Goal: Task Accomplishment & Management: Complete application form

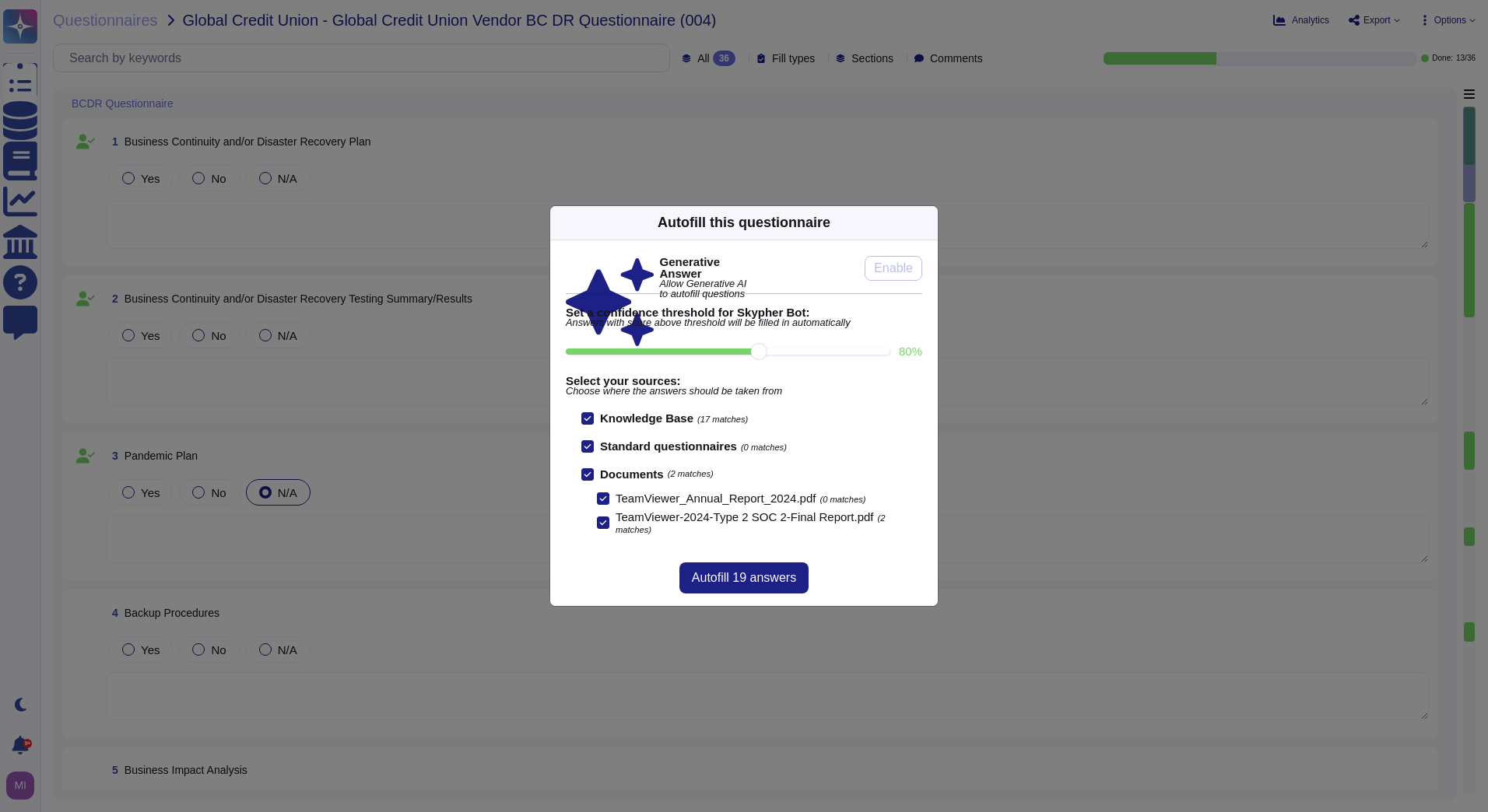
type textarea "This is considered internal information and not provided even with a signed NDA"
click at [764, 572] on span "Autofill 19 answers" at bounding box center [743, 578] width 104 height 13
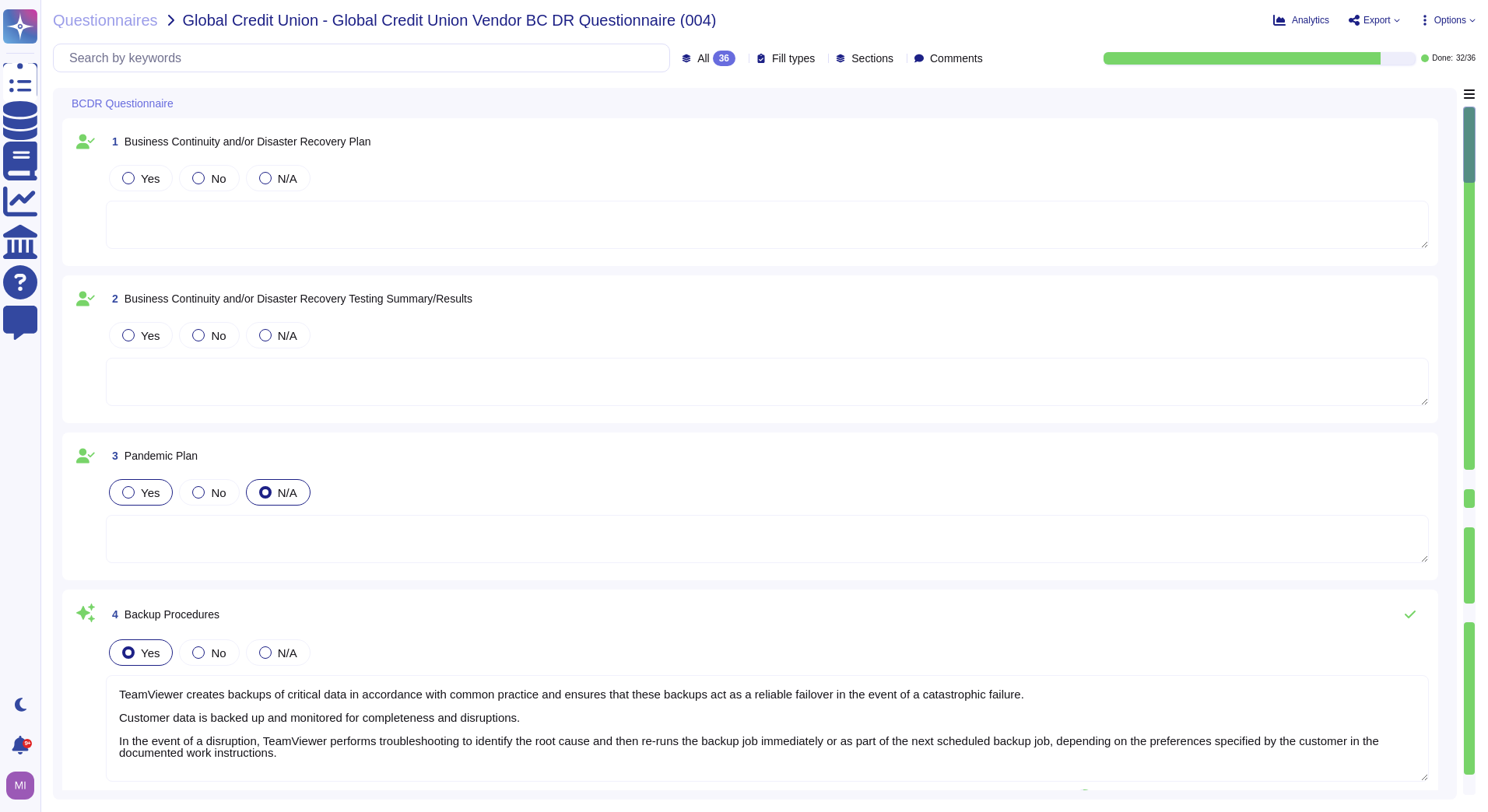
click at [138, 494] on label "Yes" at bounding box center [141, 492] width 38 height 13
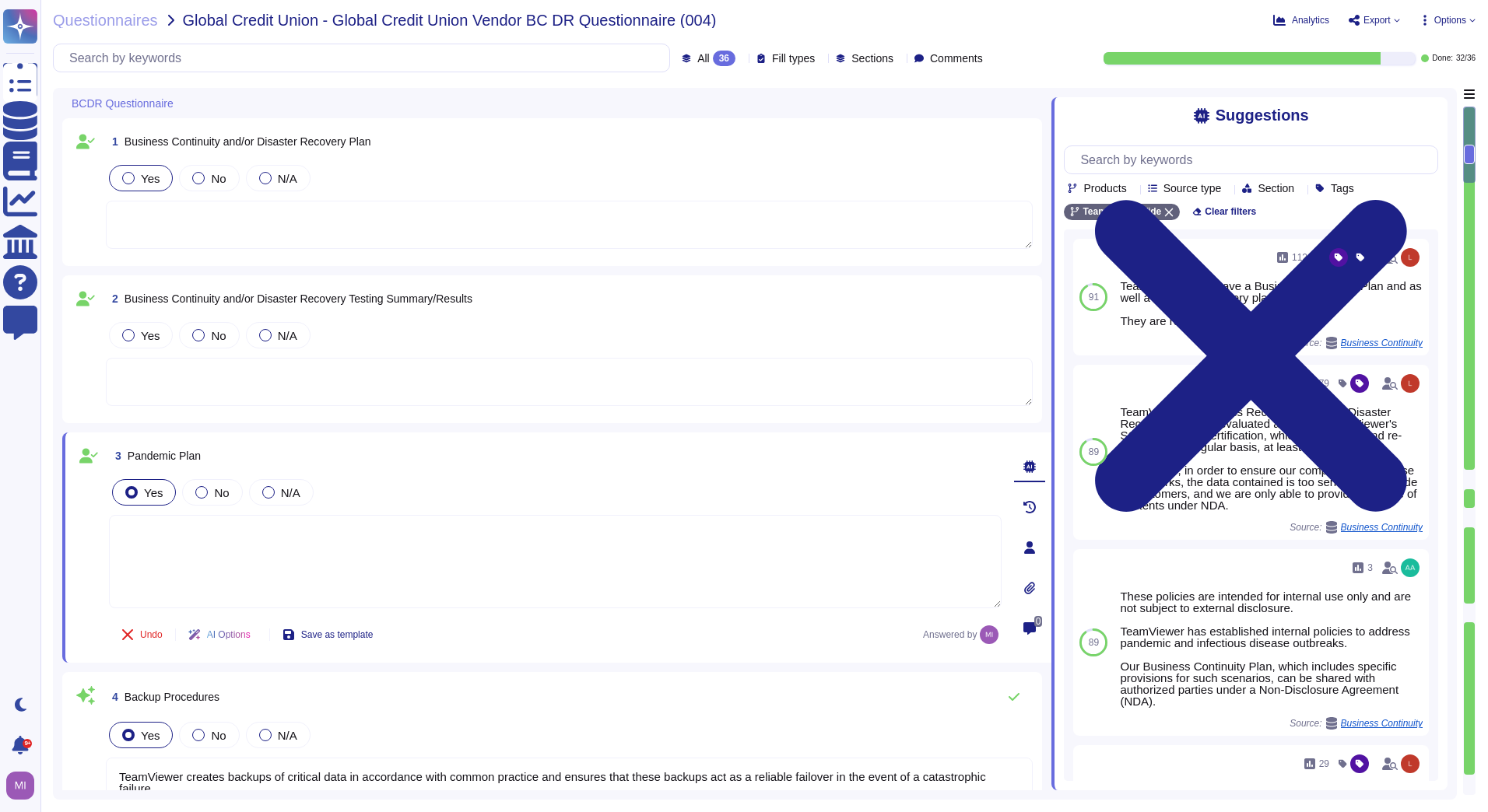
click at [143, 184] on span "Yes" at bounding box center [151, 178] width 19 height 13
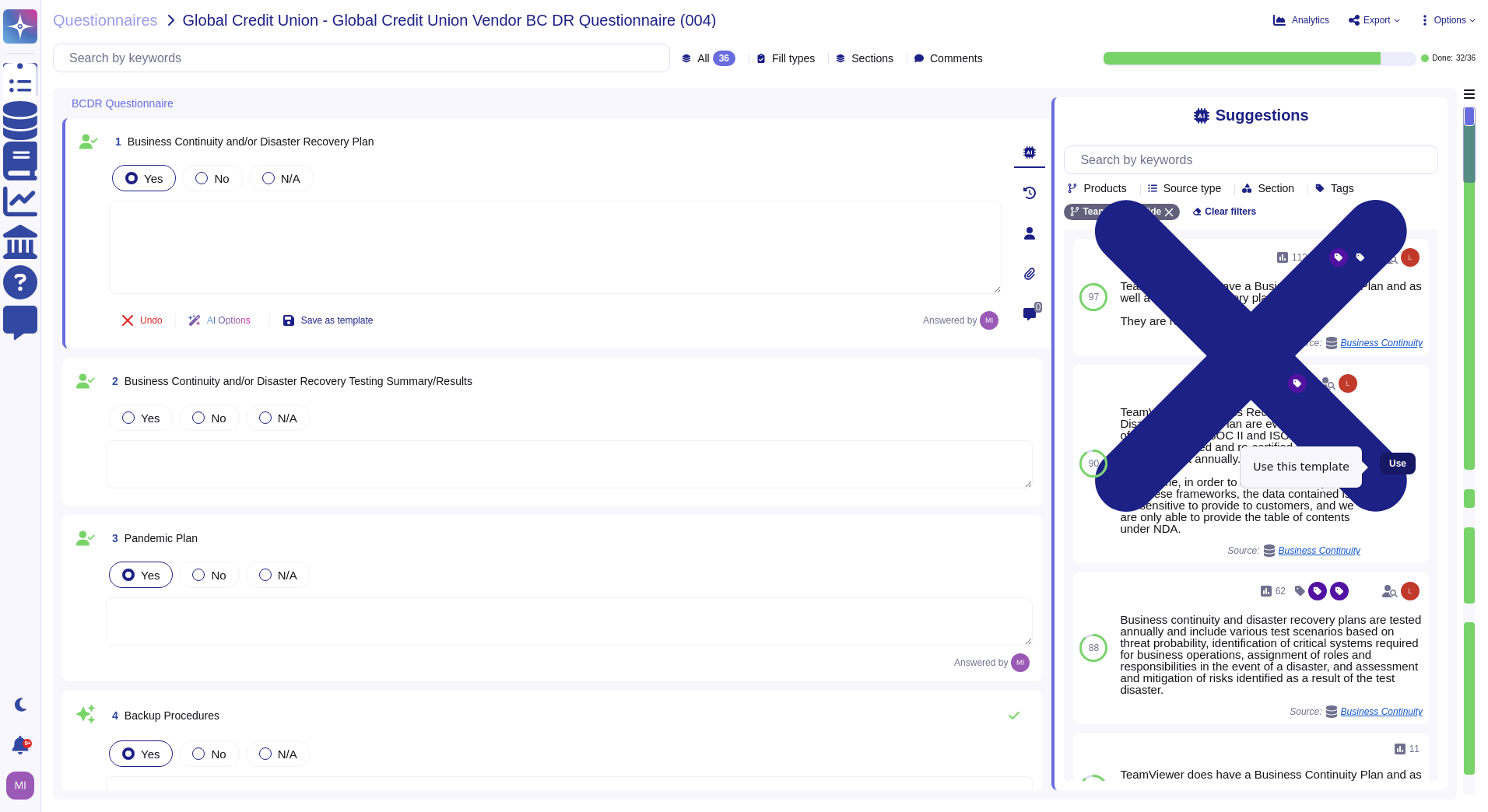
click at [1380, 460] on button "Use" at bounding box center [1398, 464] width 36 height 22
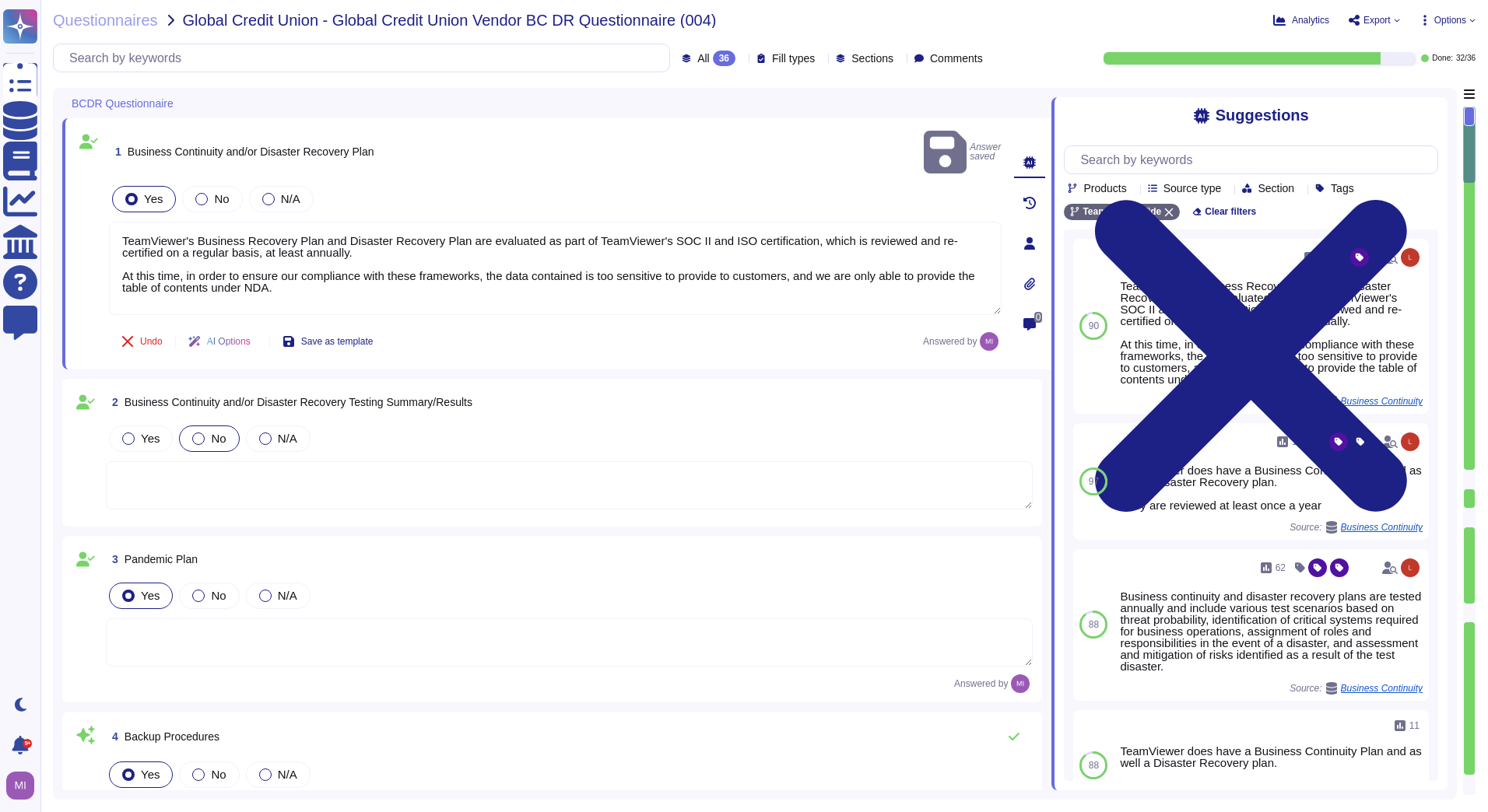
click at [194, 433] on div at bounding box center [198, 439] width 13 height 13
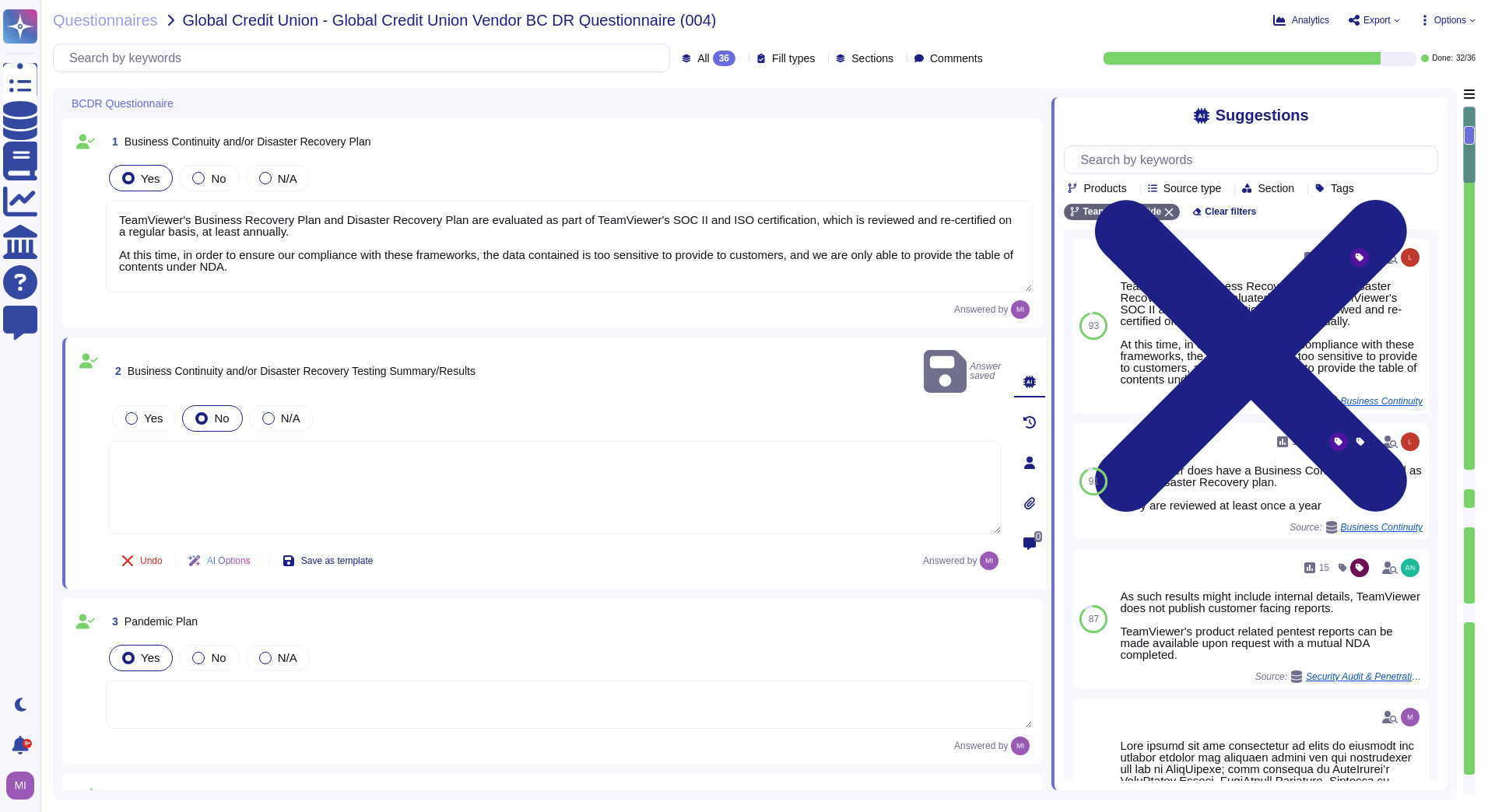
click at [205, 450] on textarea at bounding box center [555, 488] width 893 height 93
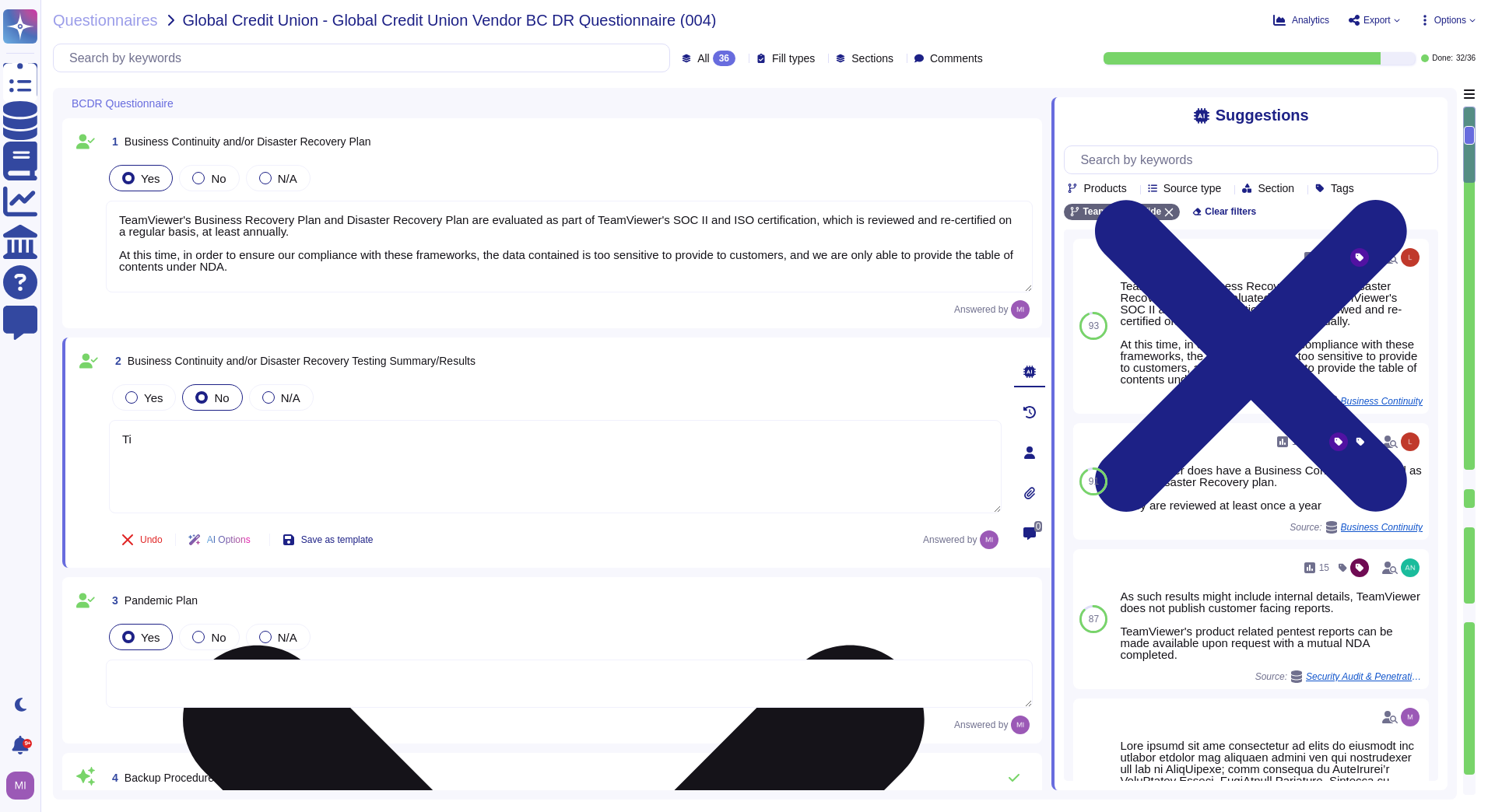
type textarea "T"
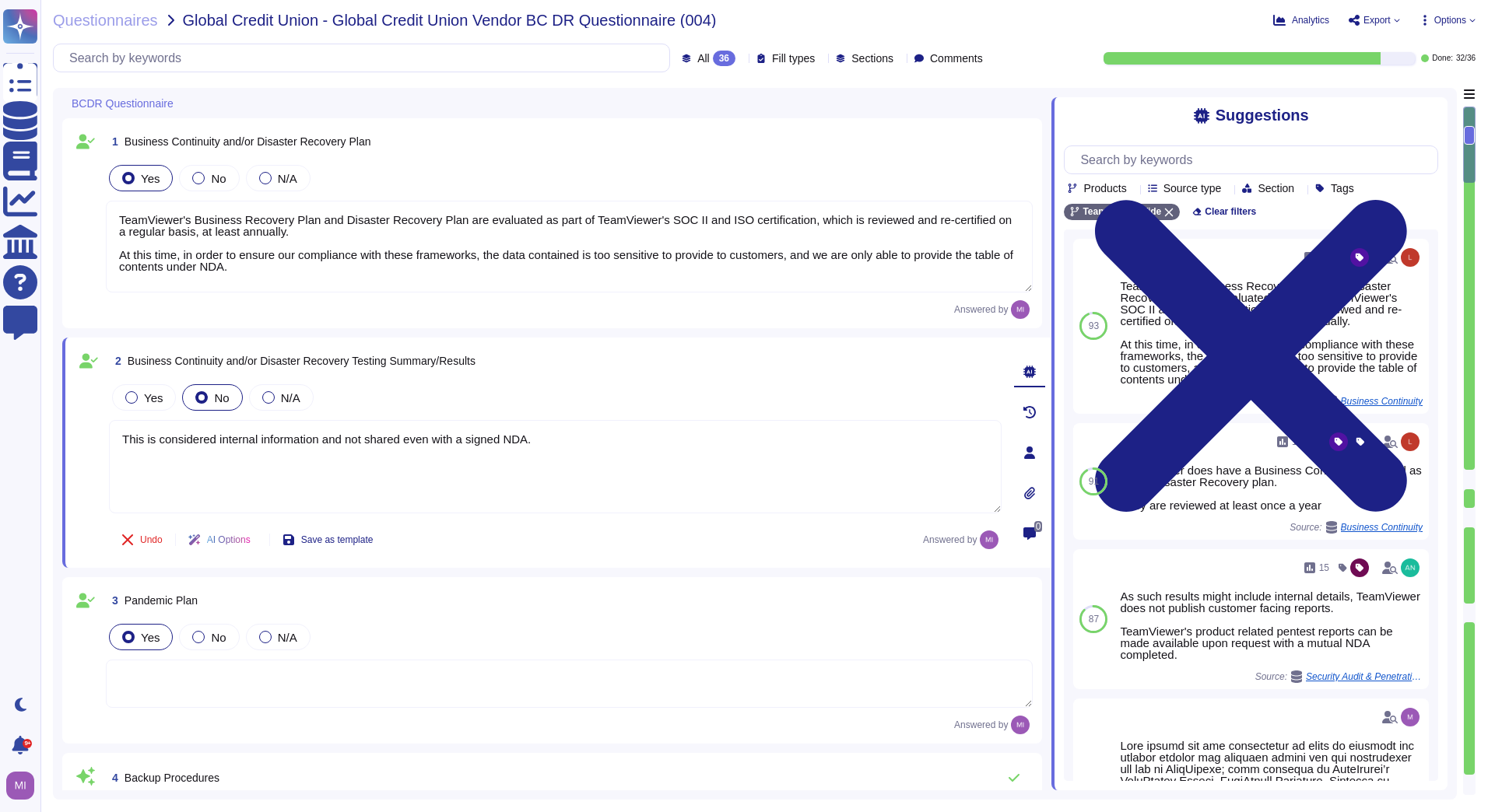
type textarea "This is considered internal information and not shared even with a signed NDA."
click at [423, 611] on div "3 Pandemic Plan" at bounding box center [569, 600] width 927 height 28
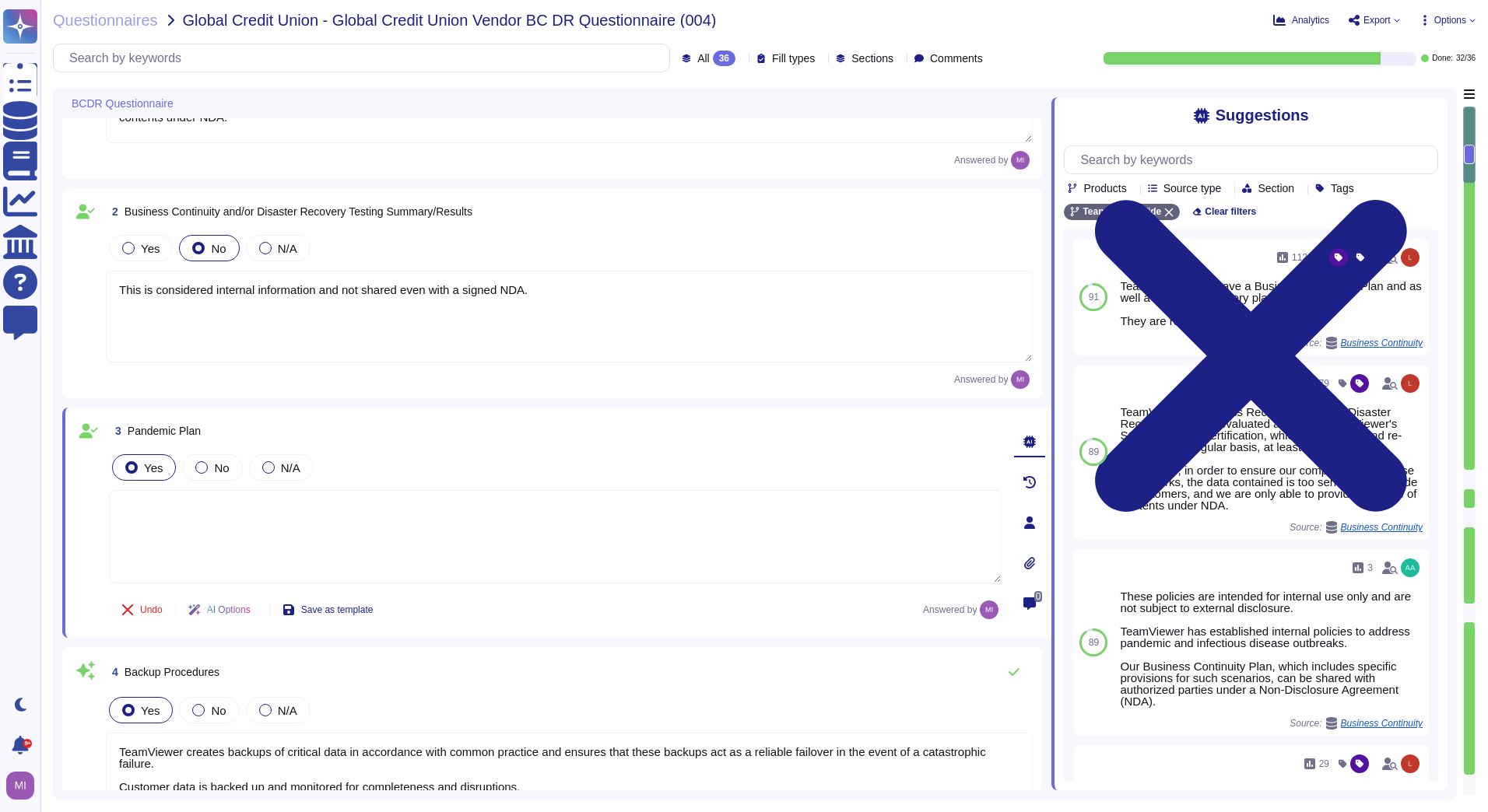
type textarea "This is considered internal information and not provided even with a signed NDA"
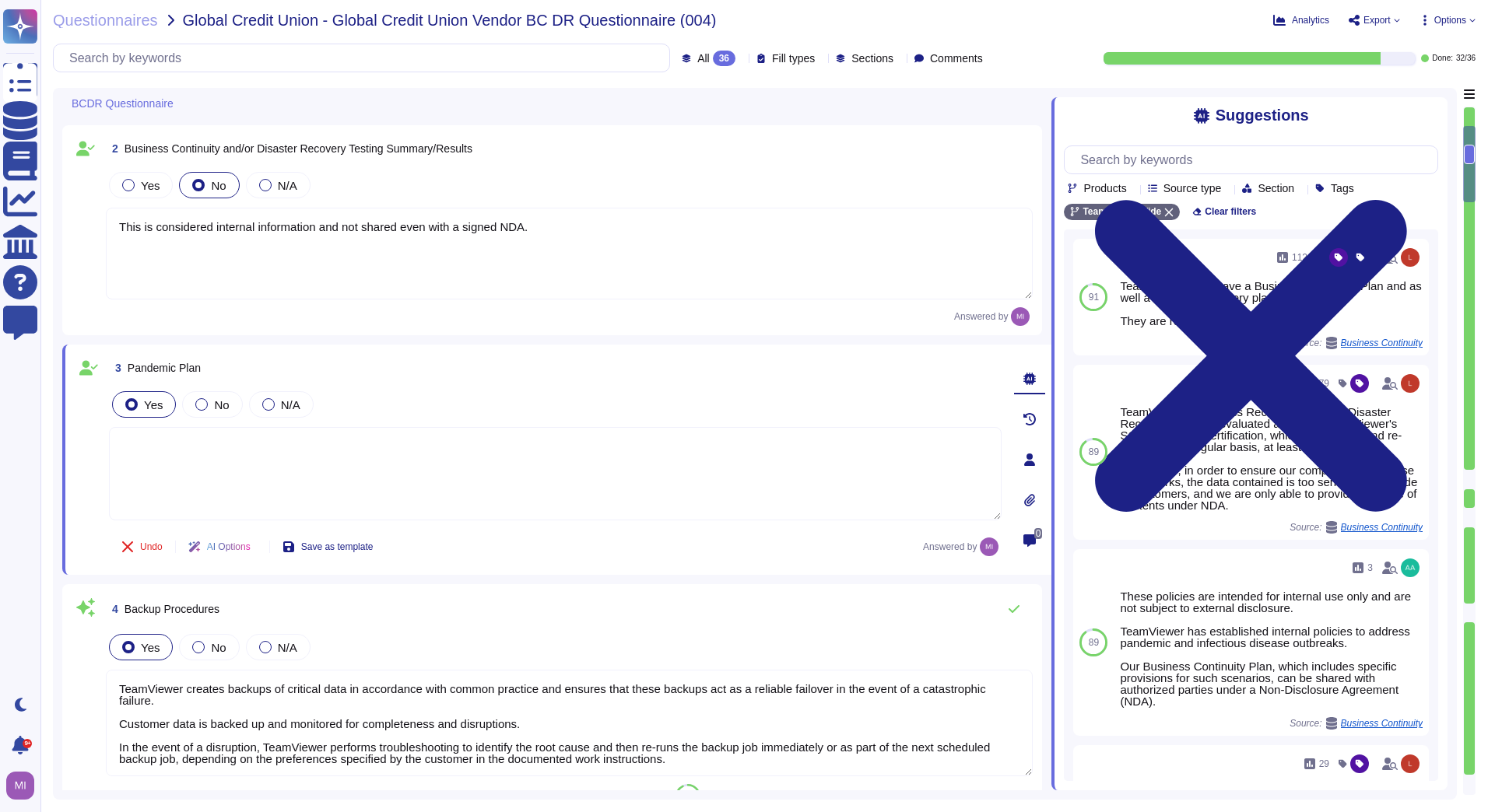
type textarea "This is considered internal information and not provided even with a signed NDA"
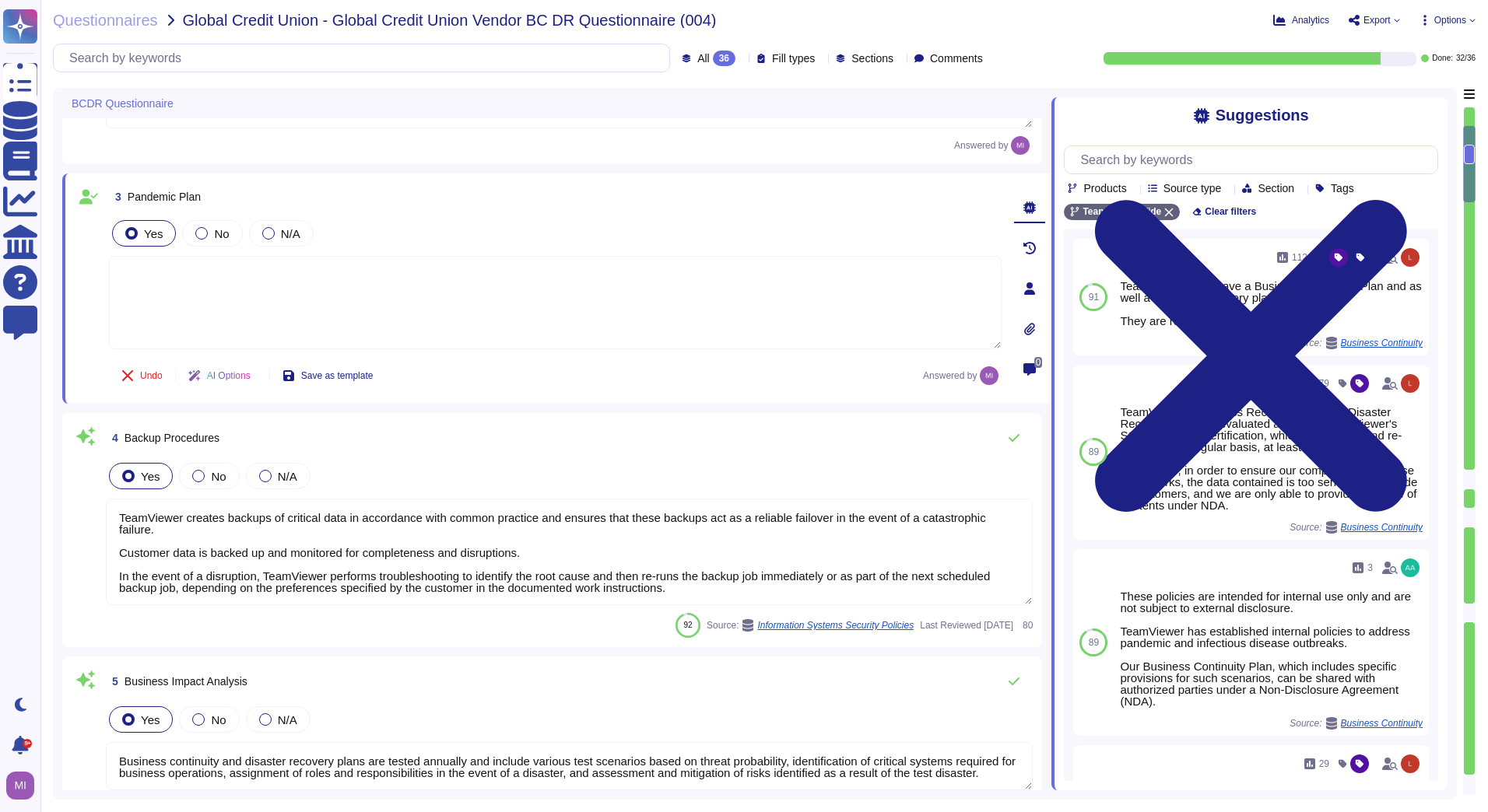
scroll to position [389, 0]
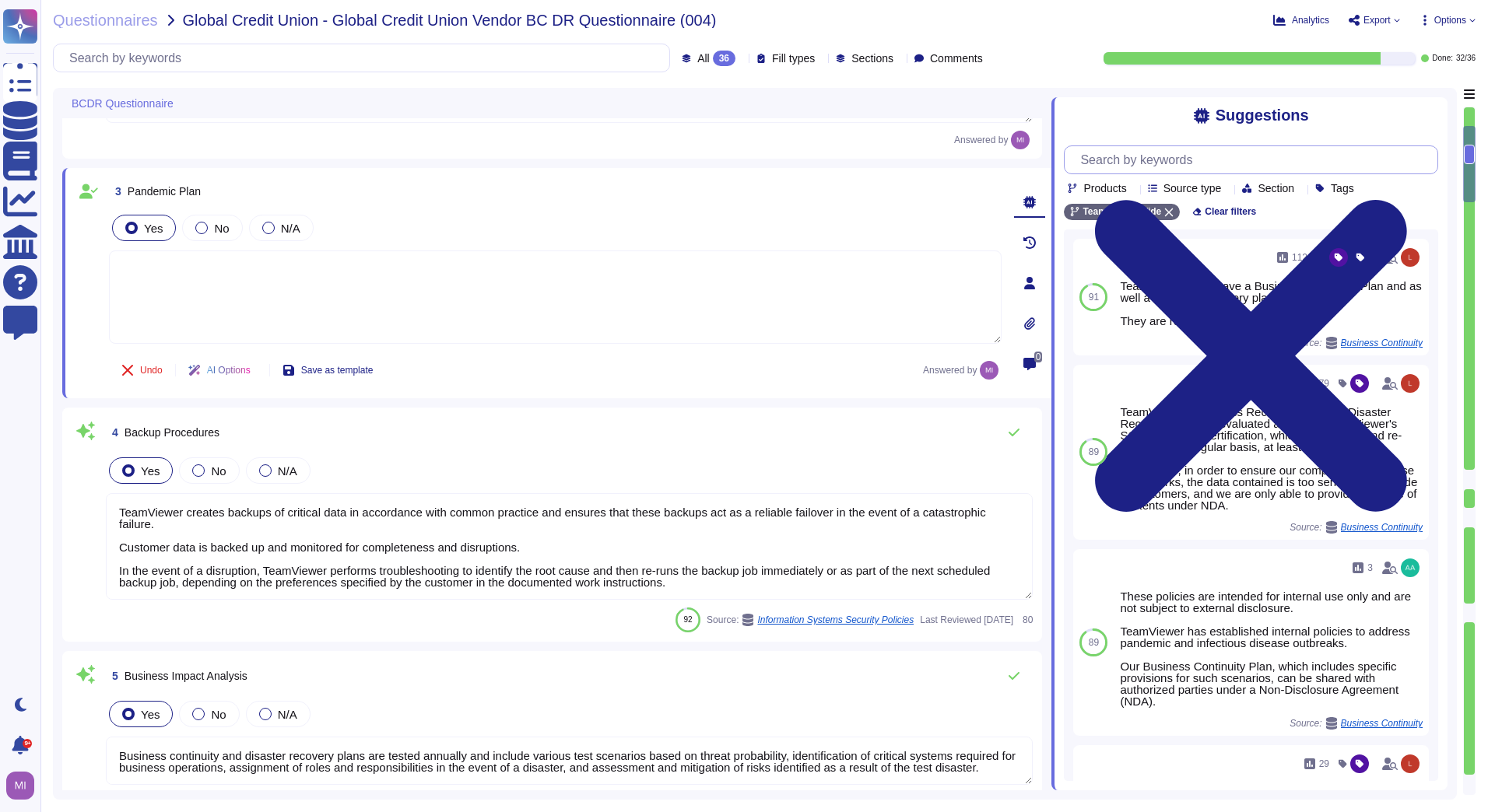
click at [1176, 158] on input "text" at bounding box center [1255, 160] width 365 height 27
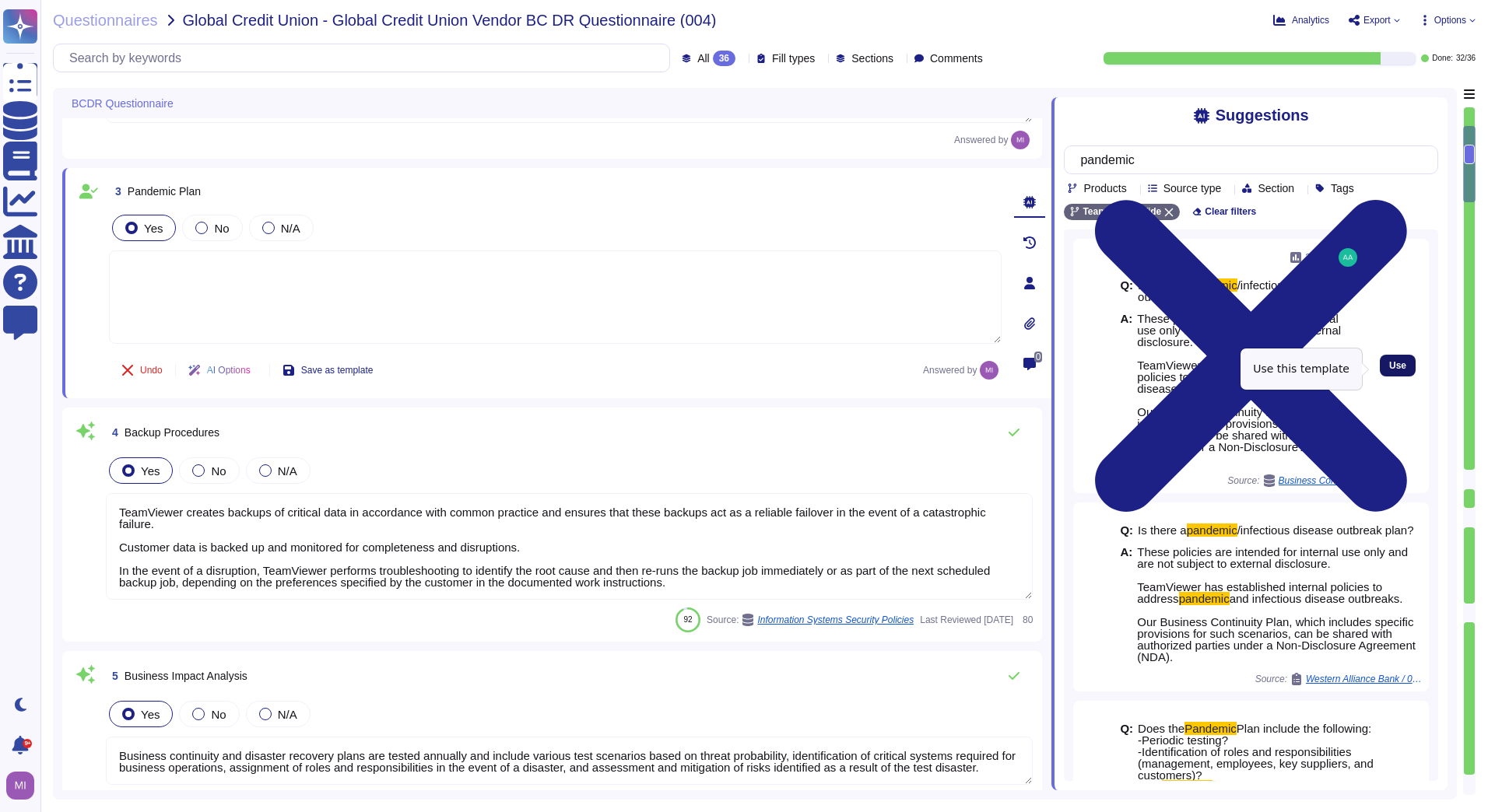
type input "pandemic"
click at [1389, 370] on span "Use" at bounding box center [1398, 366] width 17 height 9
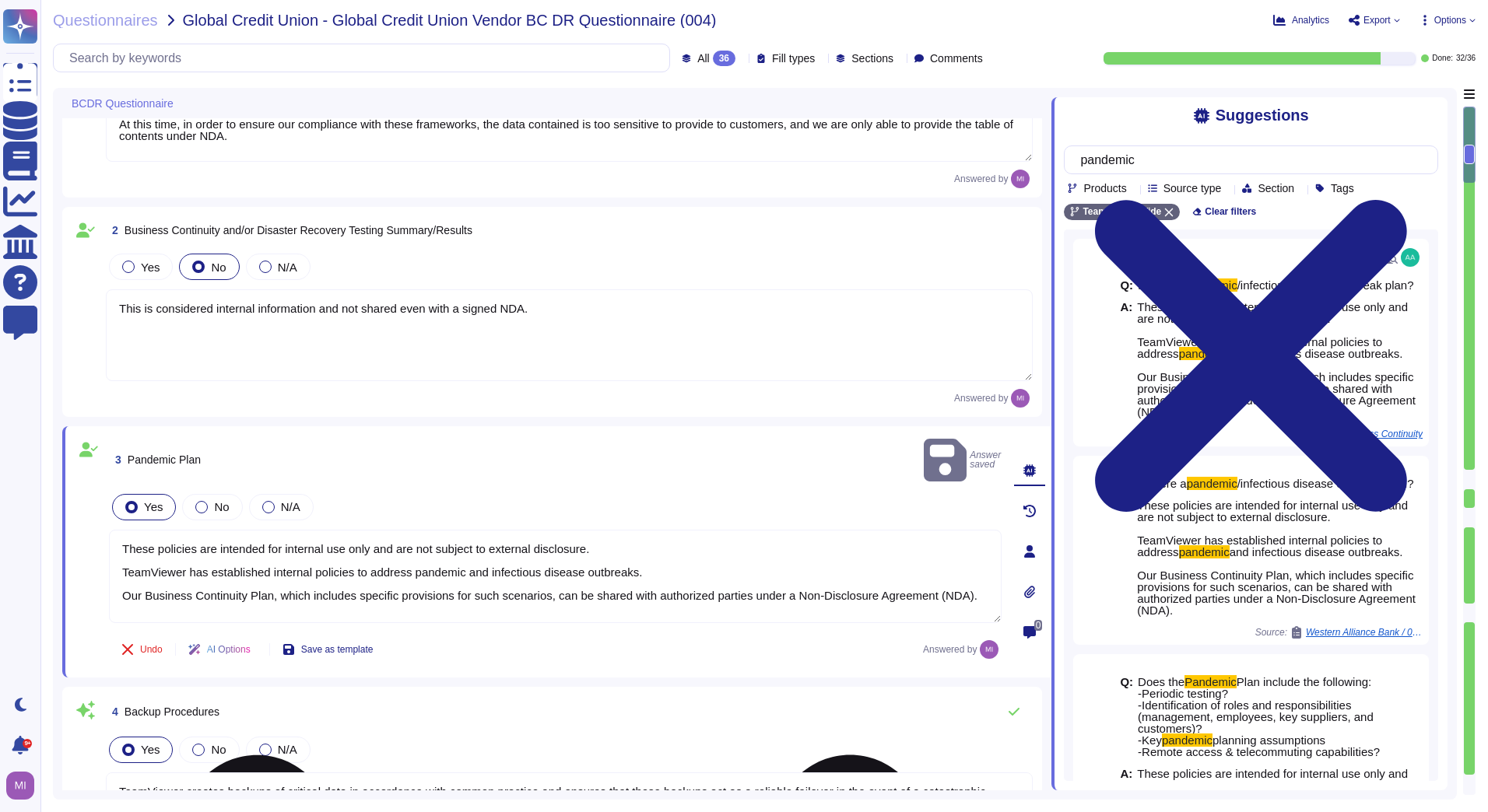
type textarea "This is considered internal information and not provided even with a signed NDA"
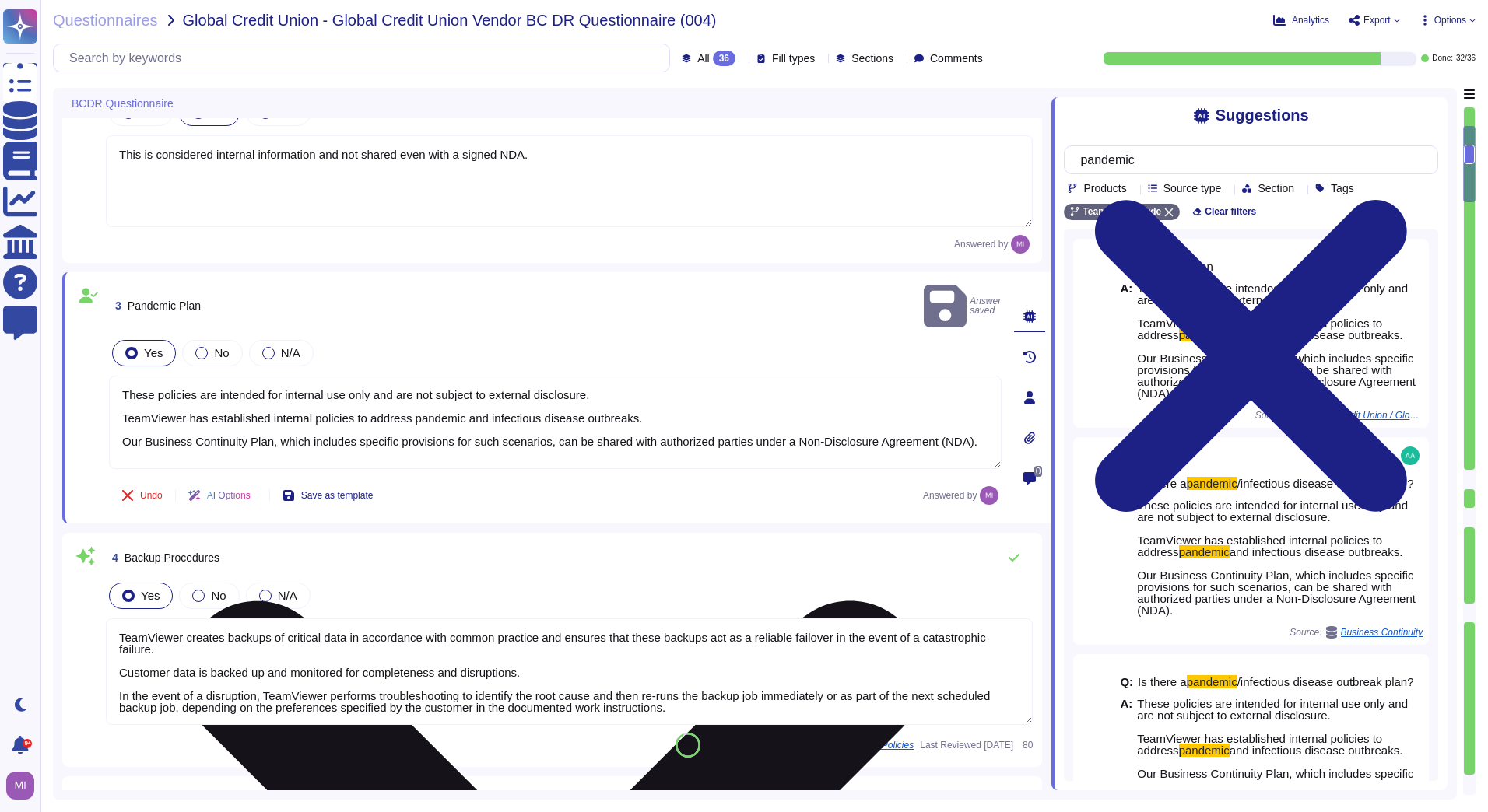
type textarea "This is considered internal information and not provided even with a signed NDA"
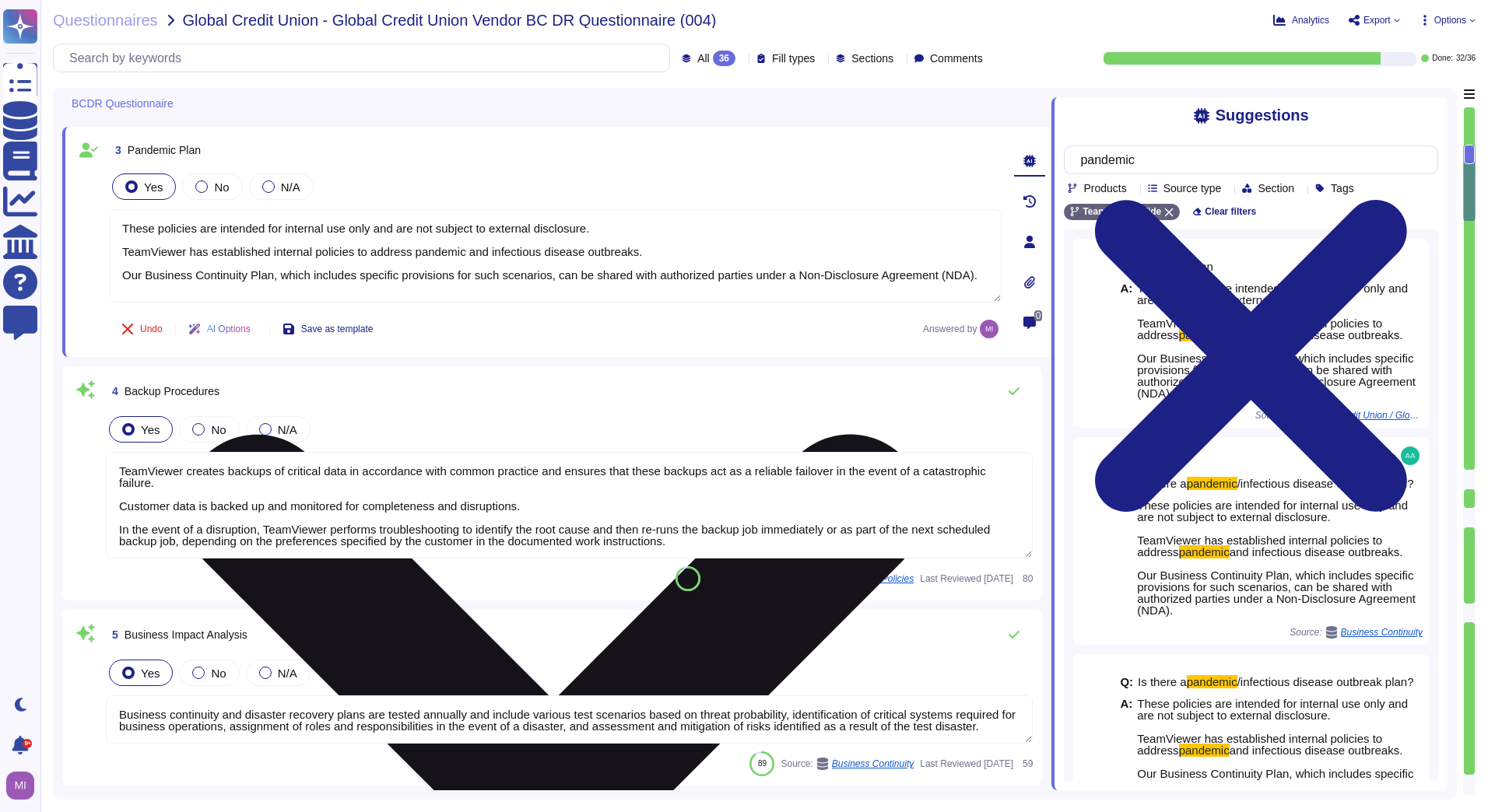
scroll to position [467, 0]
type textarea "All centers"
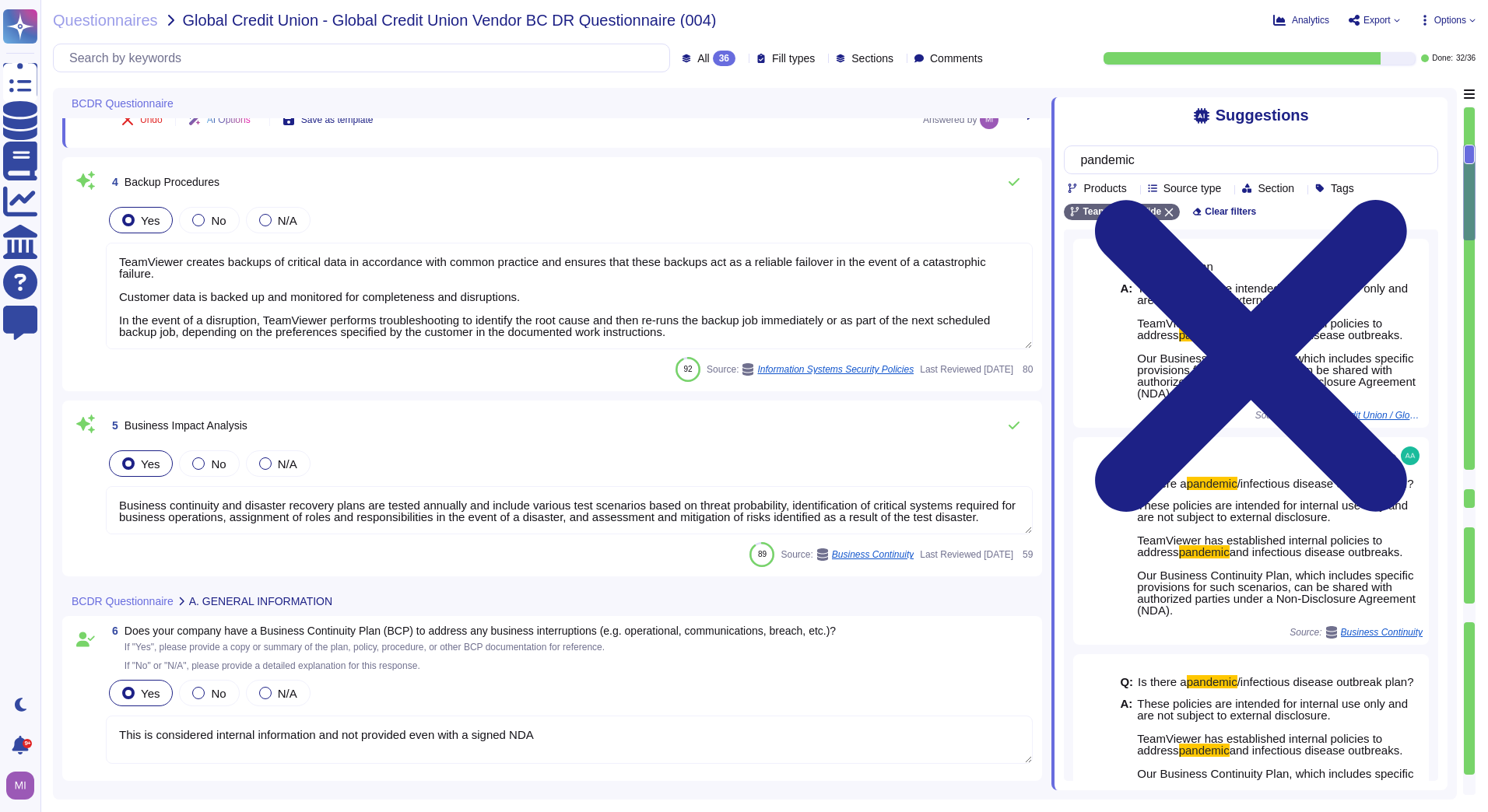
type textarea "Annual"
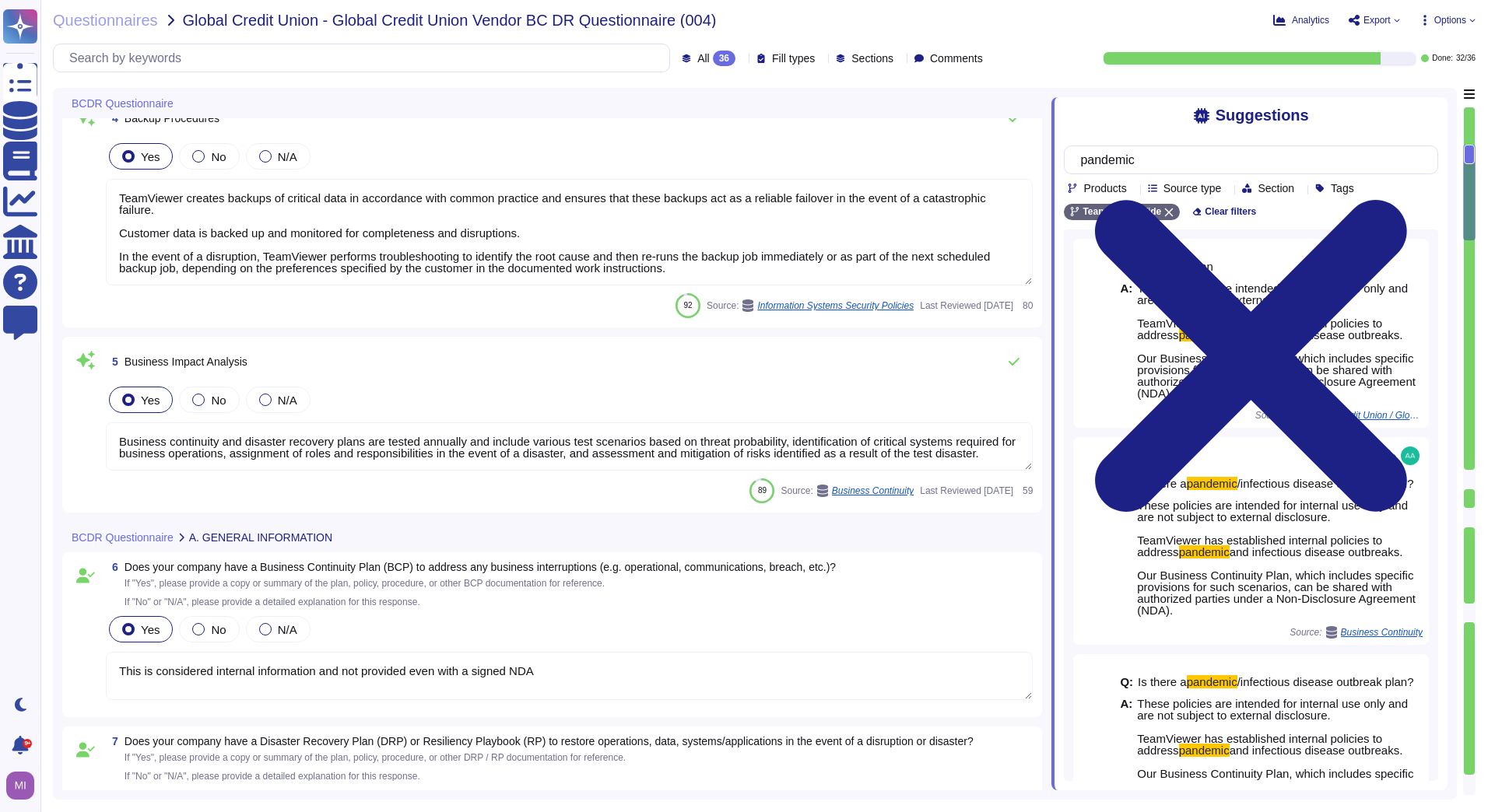
scroll to position [700, 0]
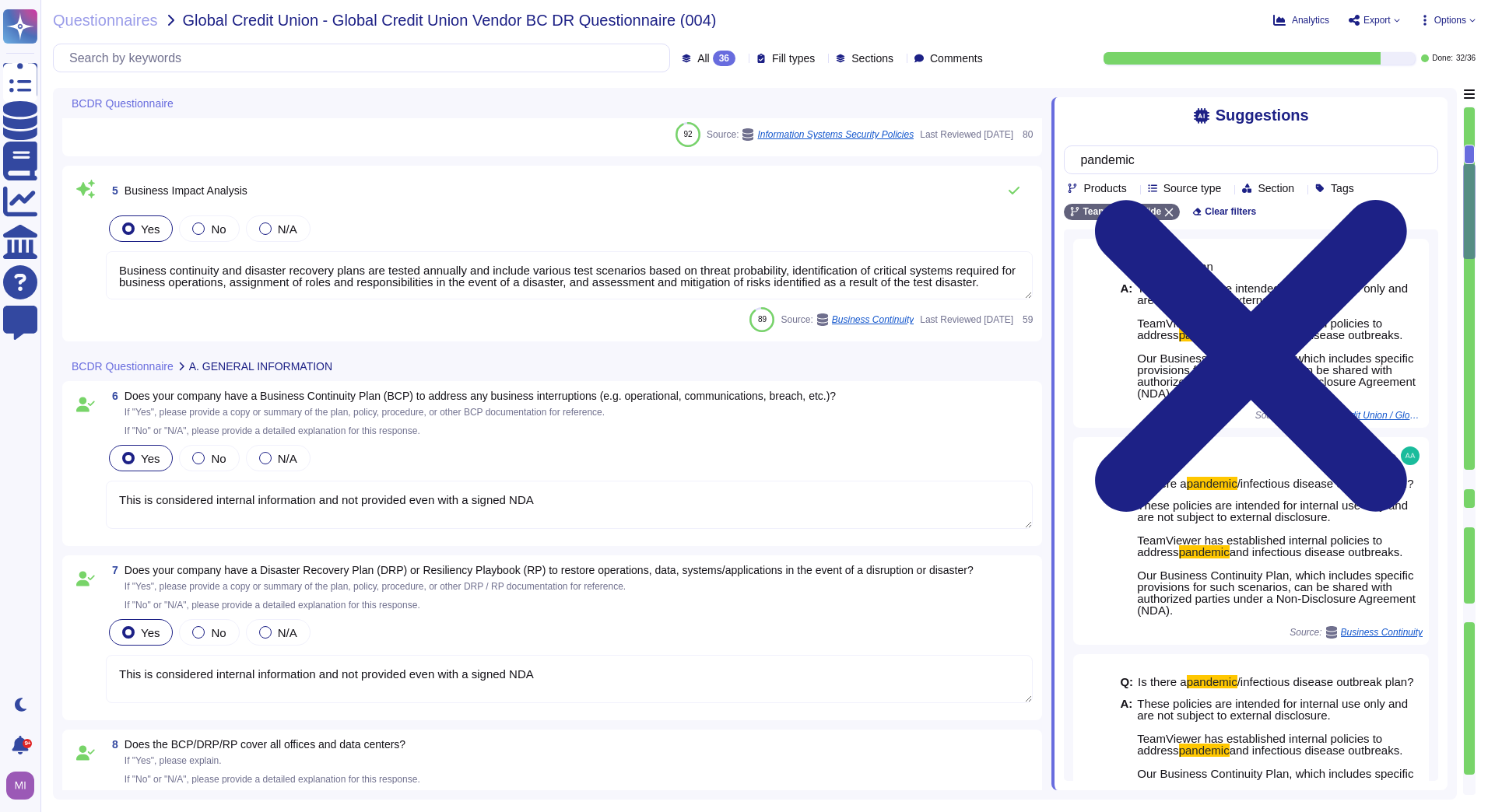
type textarea "This is considered internal information and not provided even with a signed NDA"
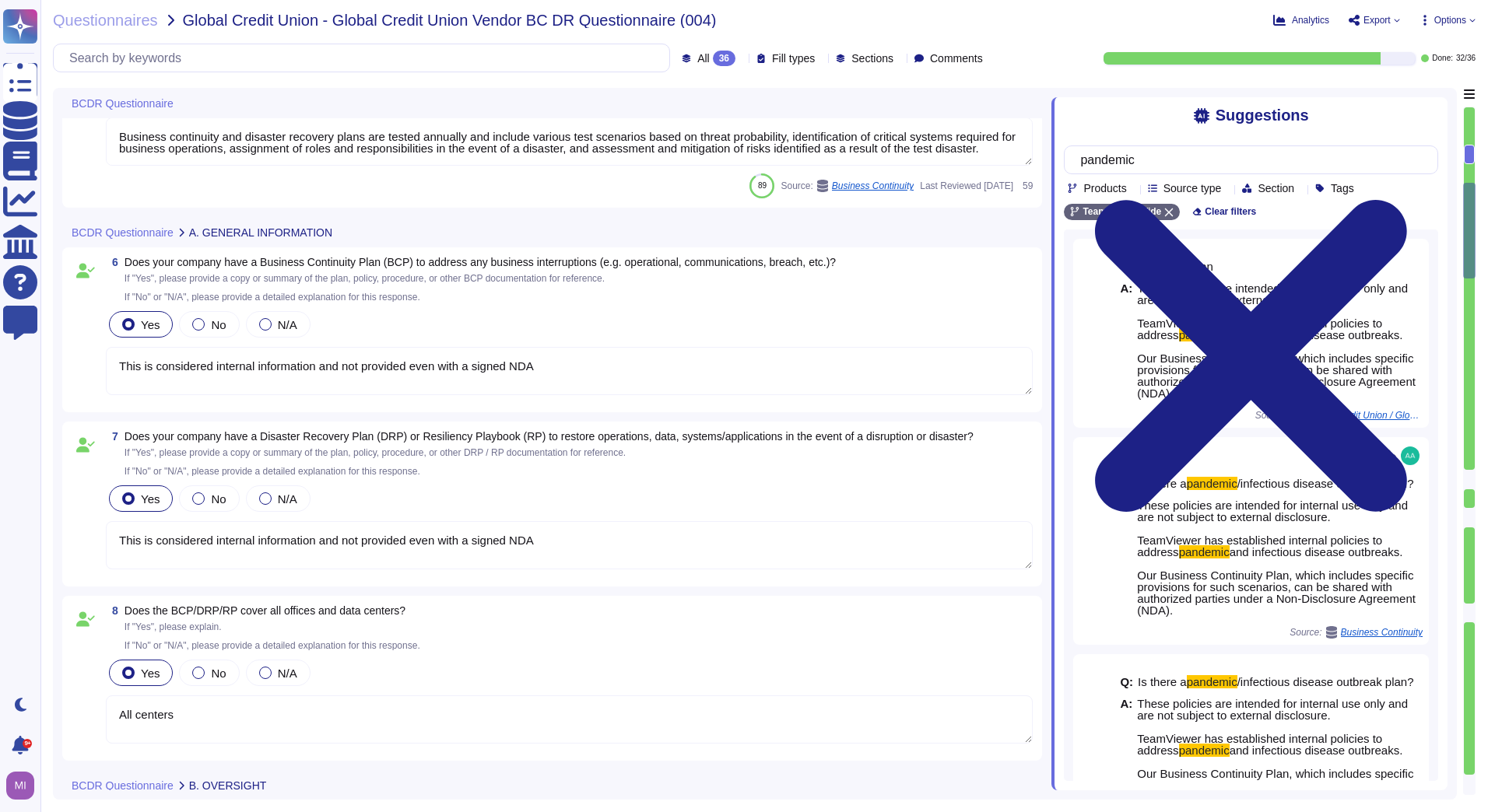
type textarea "Annual"
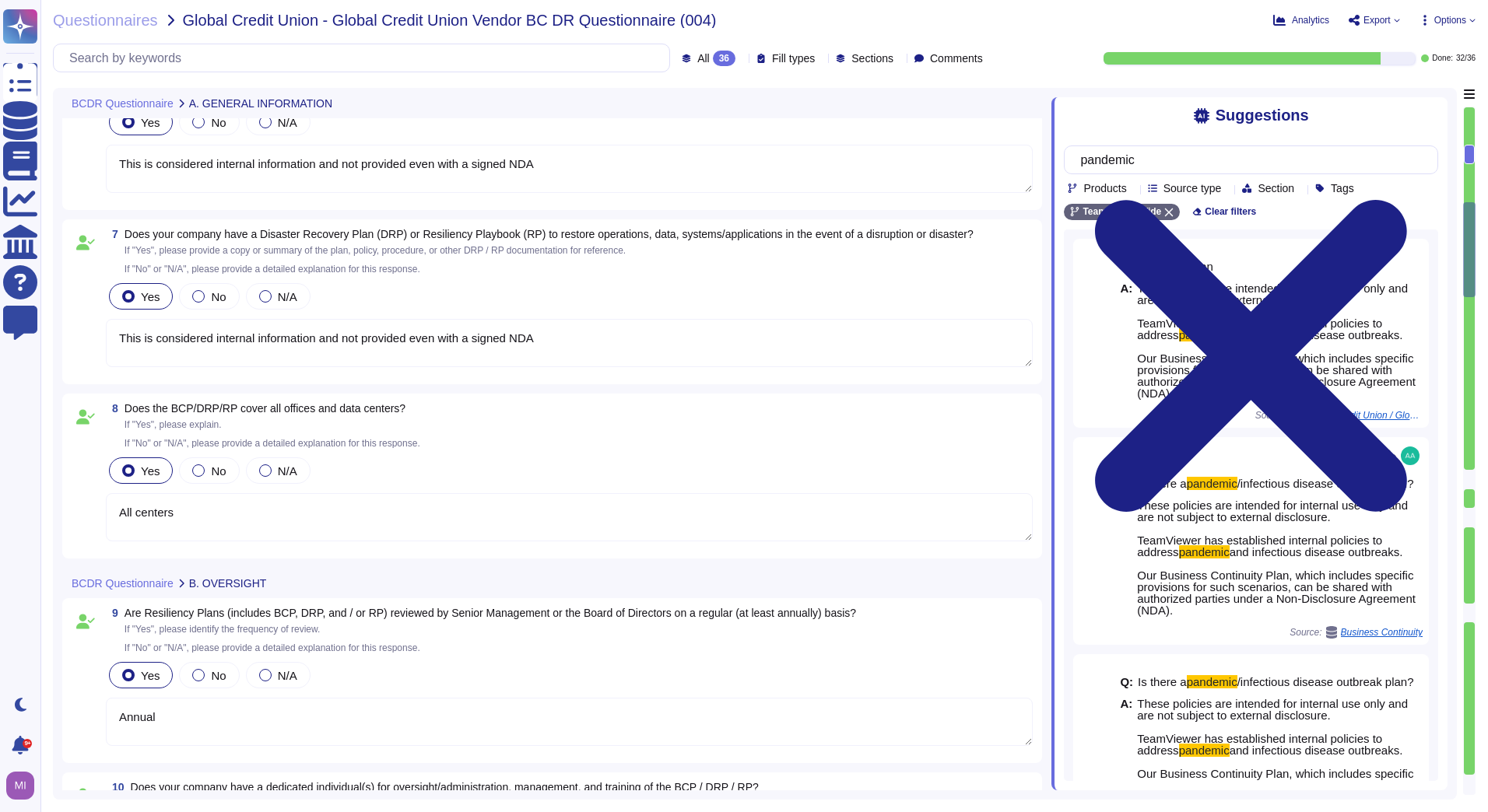
scroll to position [1167, 0]
type textarea "TeamViewer does have a Business Continuity Plan and as well a Disaster Recovery…"
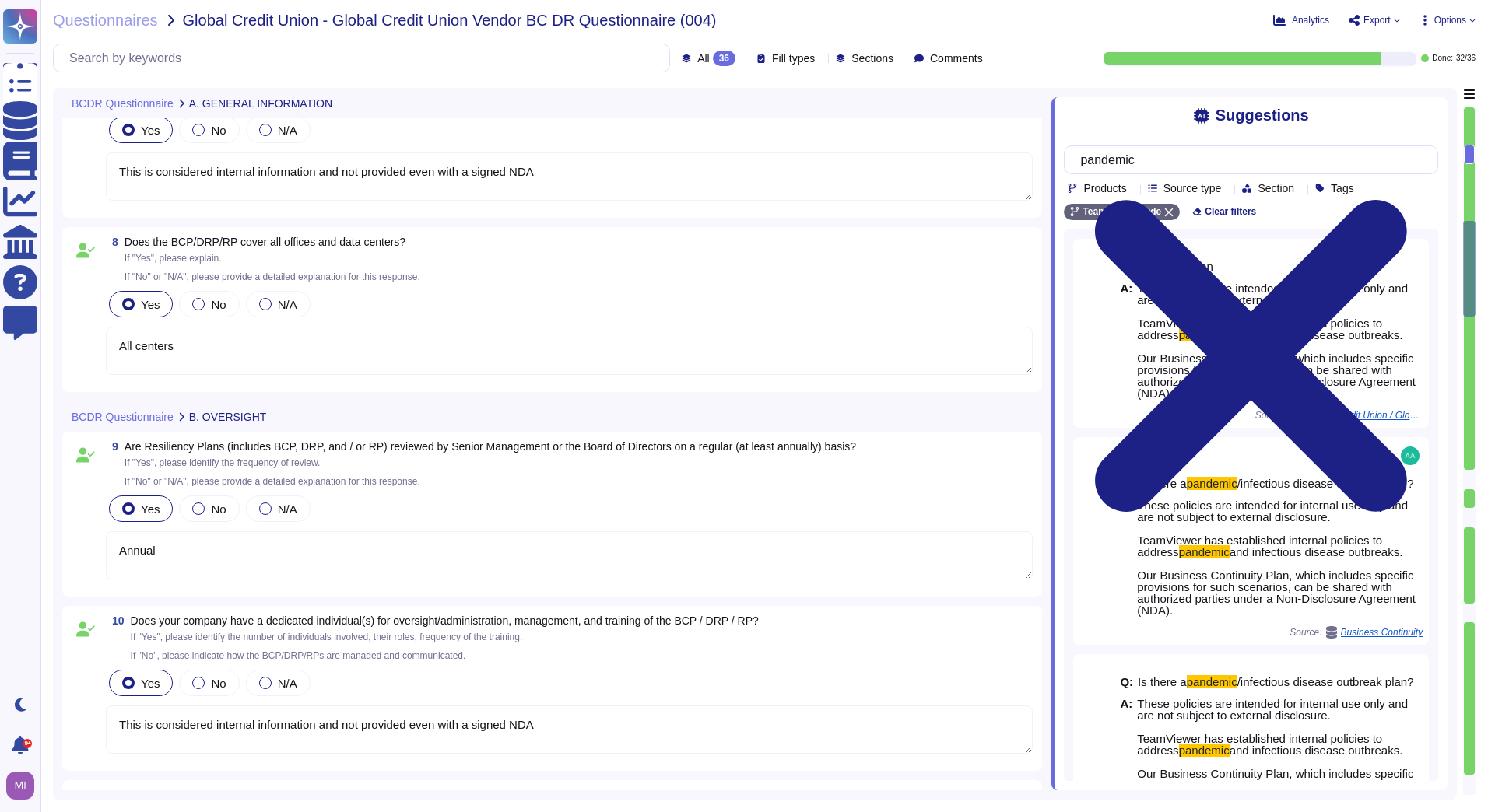
type textarea "Business continuity and disaster recovery plans are tested annually and include…"
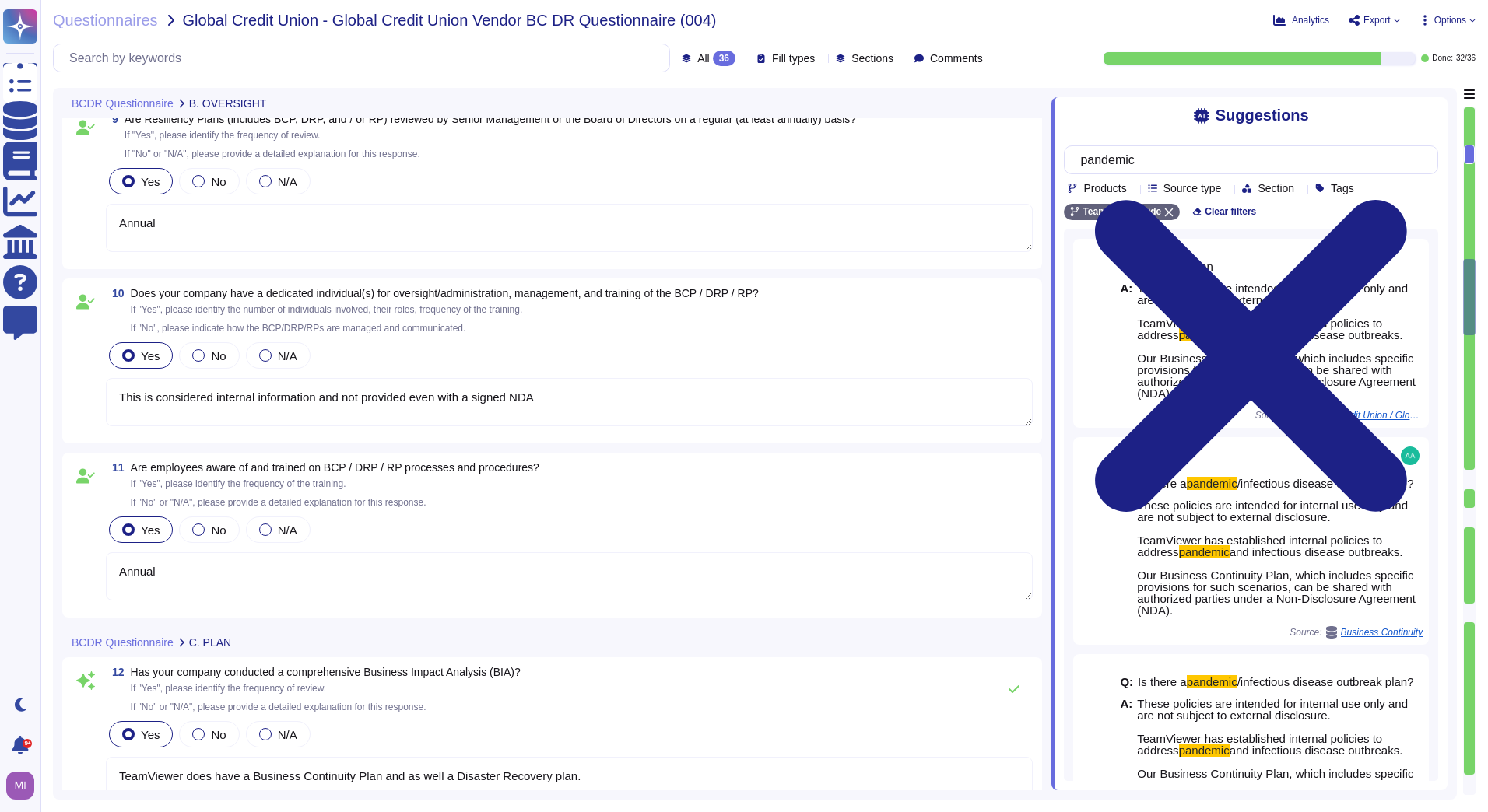
type textarea "We have a comprehensive incident response plan in place, which includes the rol…"
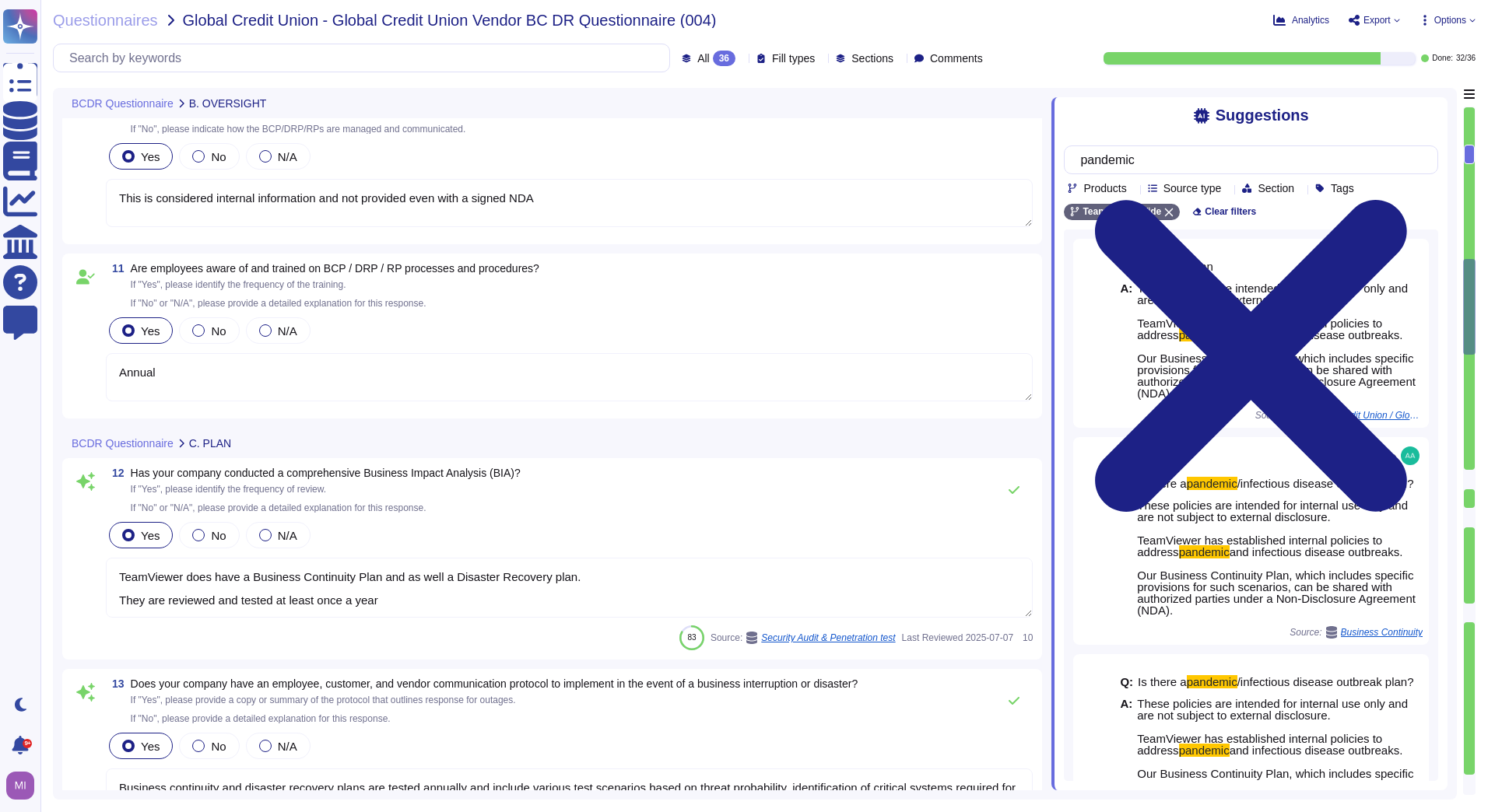
scroll to position [1867, 0]
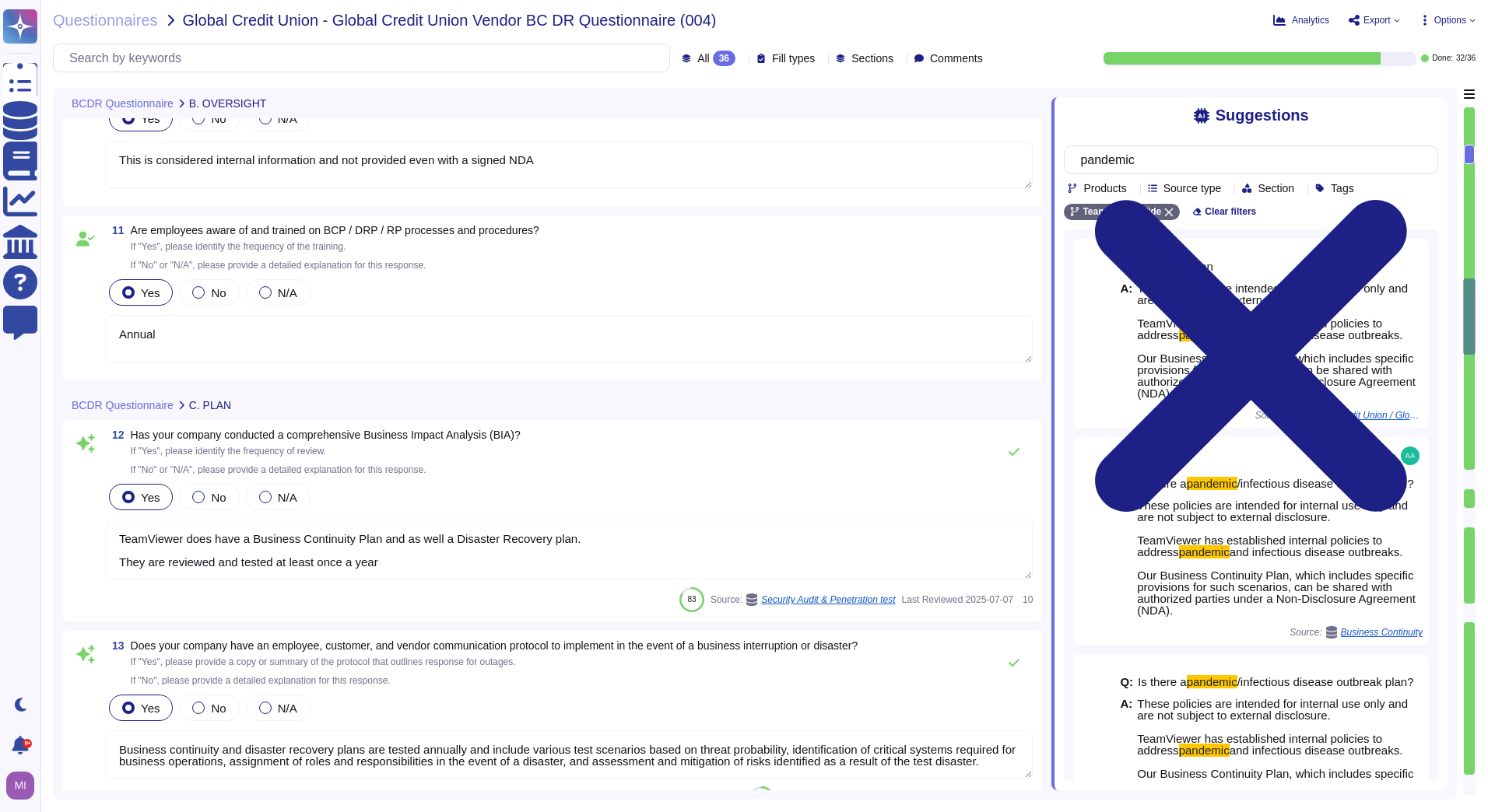
type textarea "TeamViewer communicates updates about service availability through its status p…"
